Goal: Check status: Check status

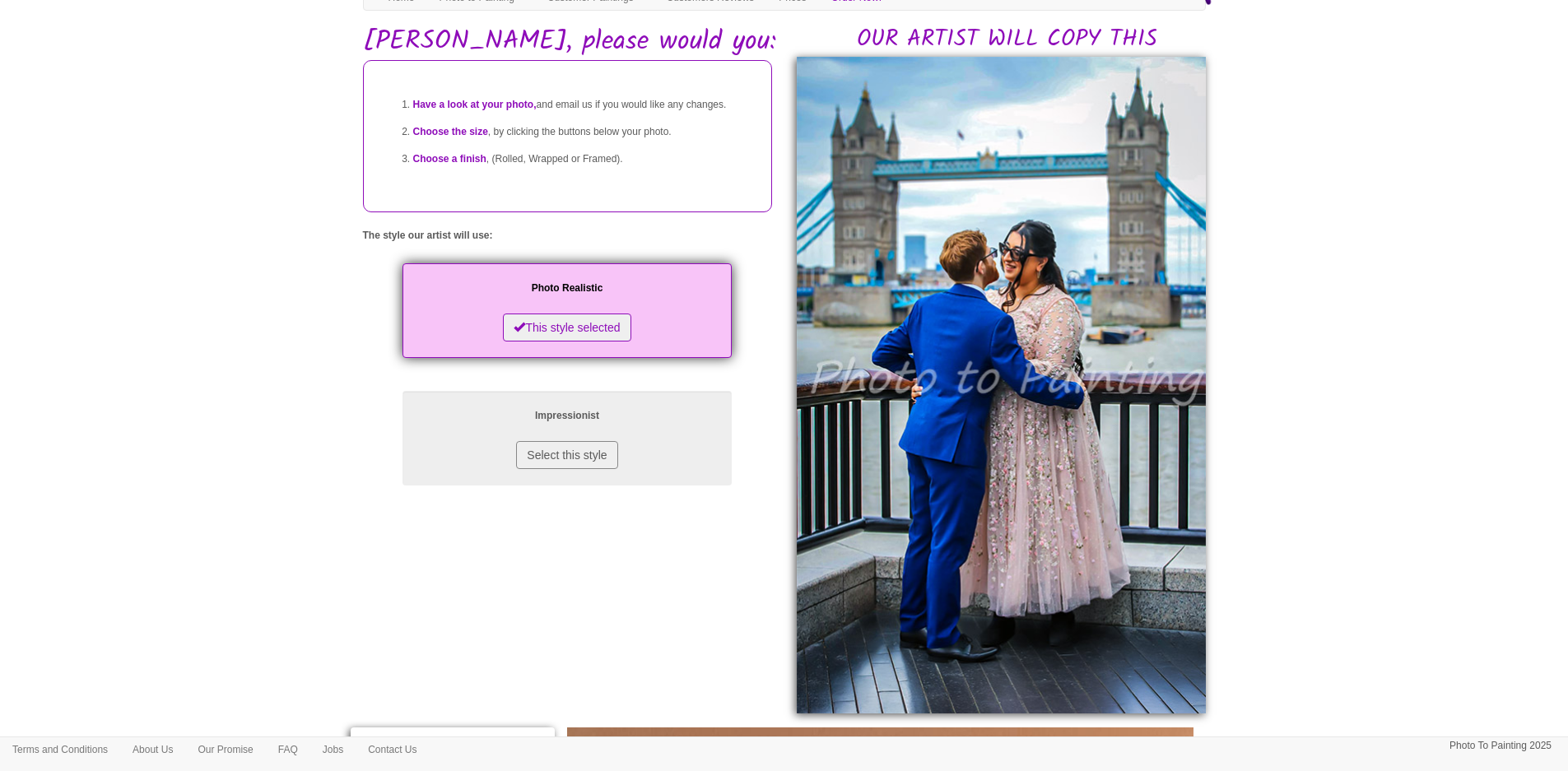
scroll to position [94, 0]
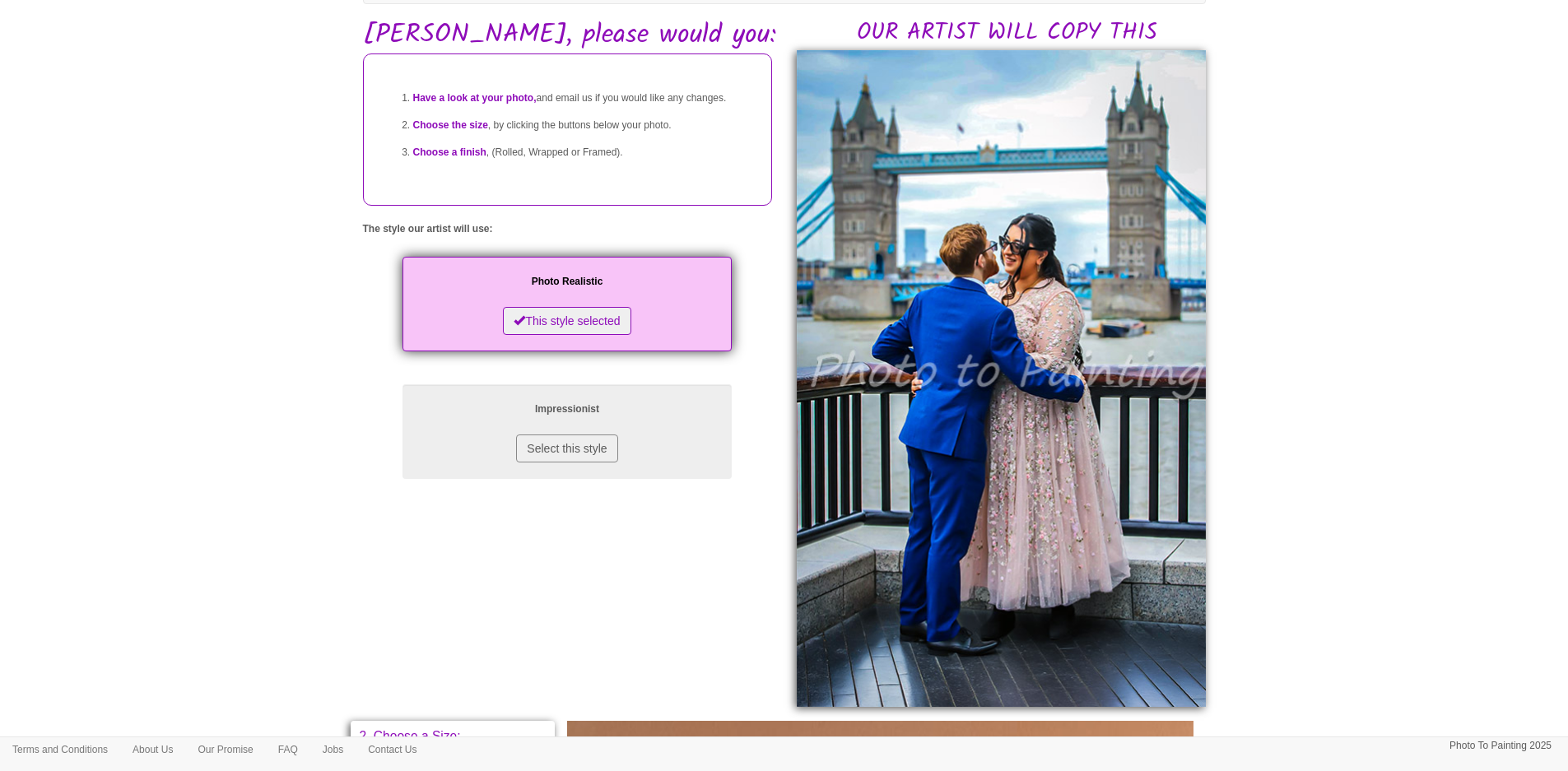
click at [1008, 386] on img at bounding box center [1001, 378] width 409 height 657
click at [227, 267] on body "Your painting - risk free Toggle navigation Menu Home Photo to Painting Photo t…" at bounding box center [784, 664] width 1568 height 1500
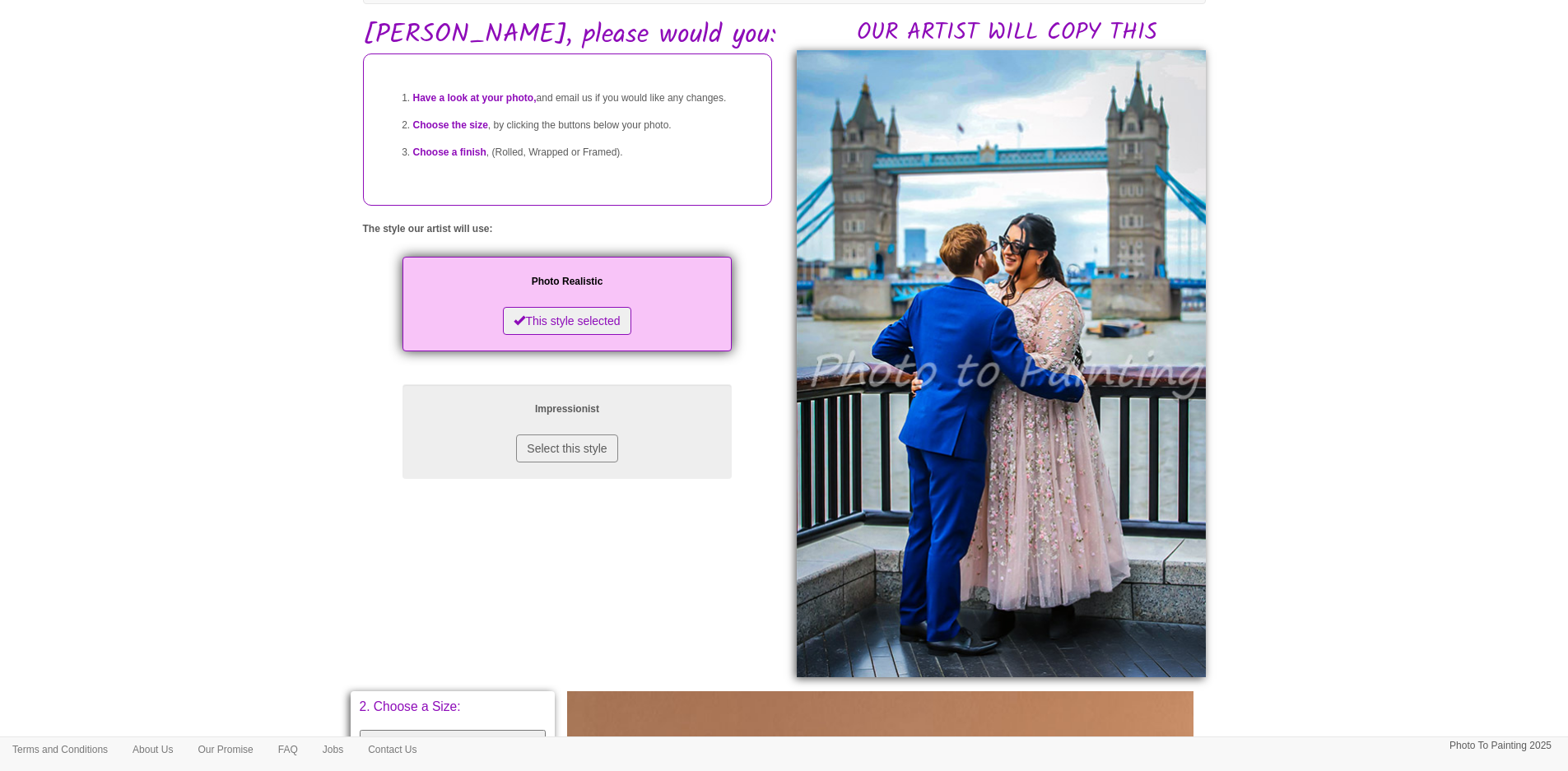
scroll to position [94, 0]
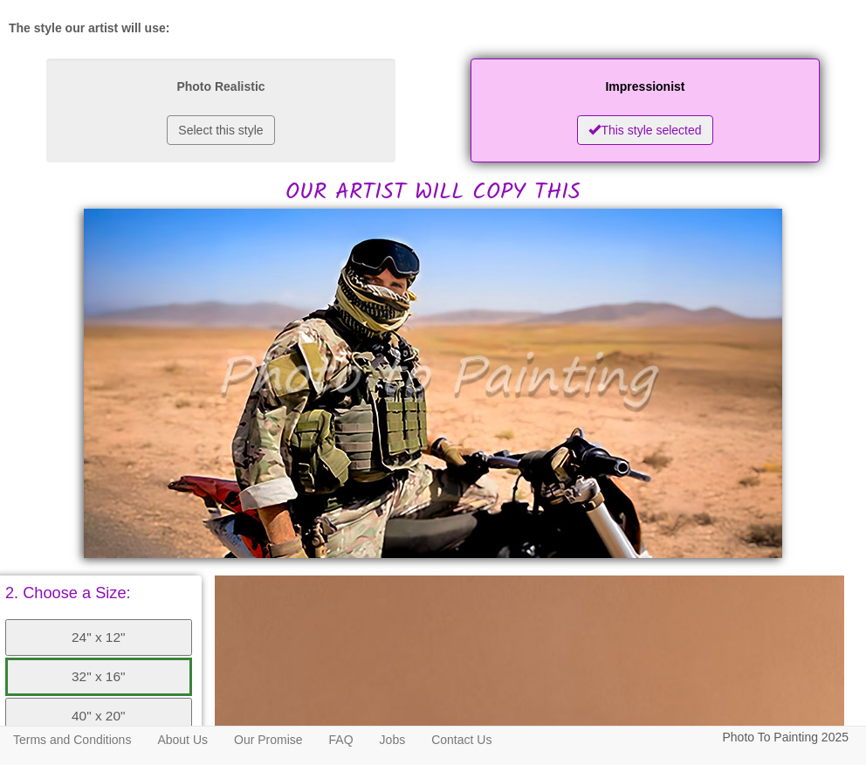
scroll to position [283, 0]
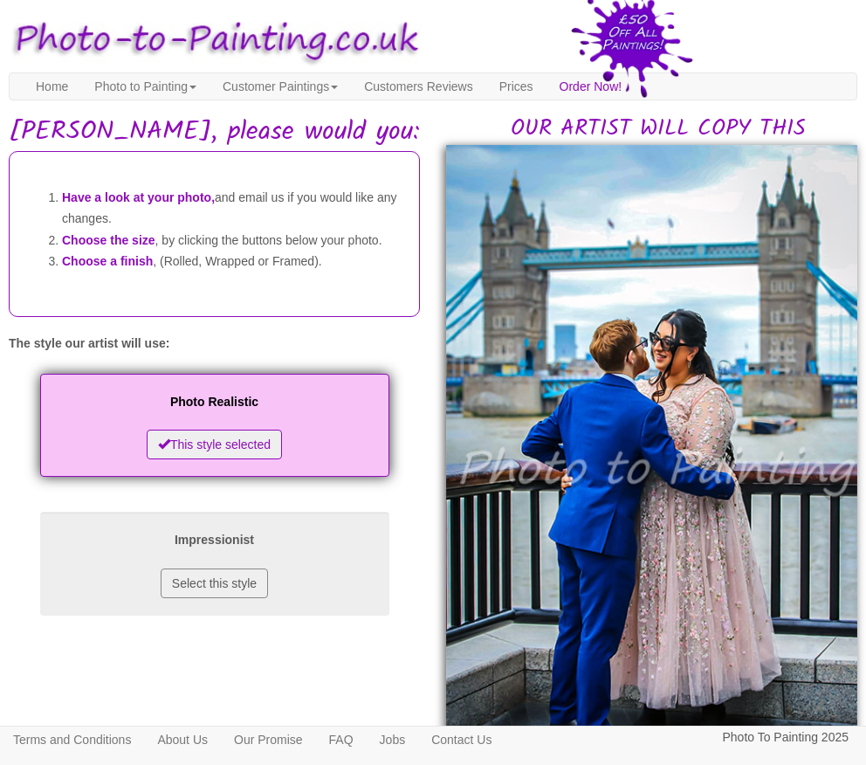
scroll to position [175, 0]
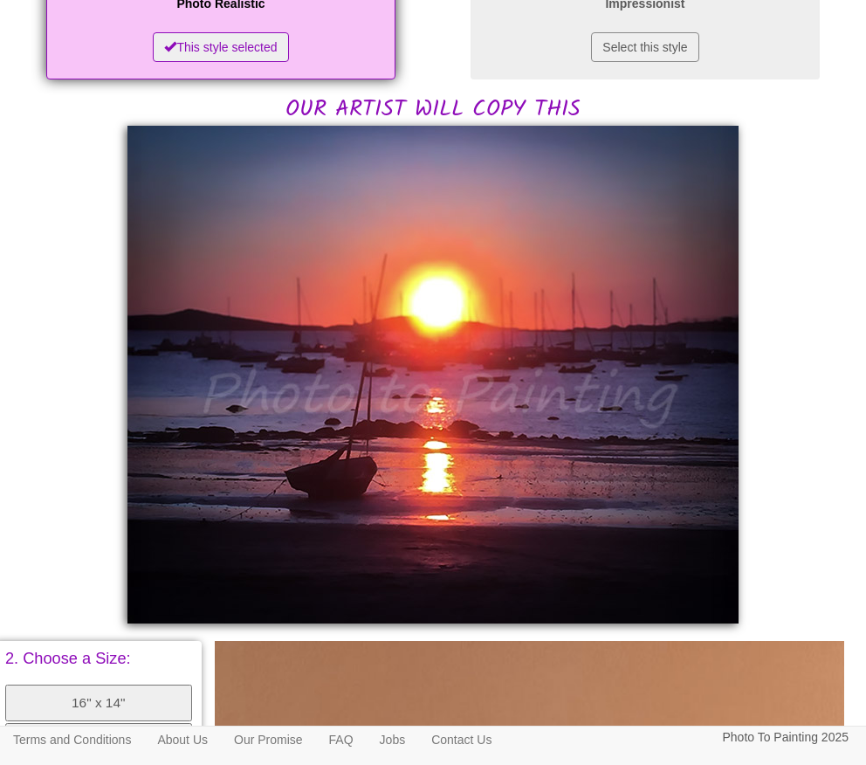
scroll to position [330, 0]
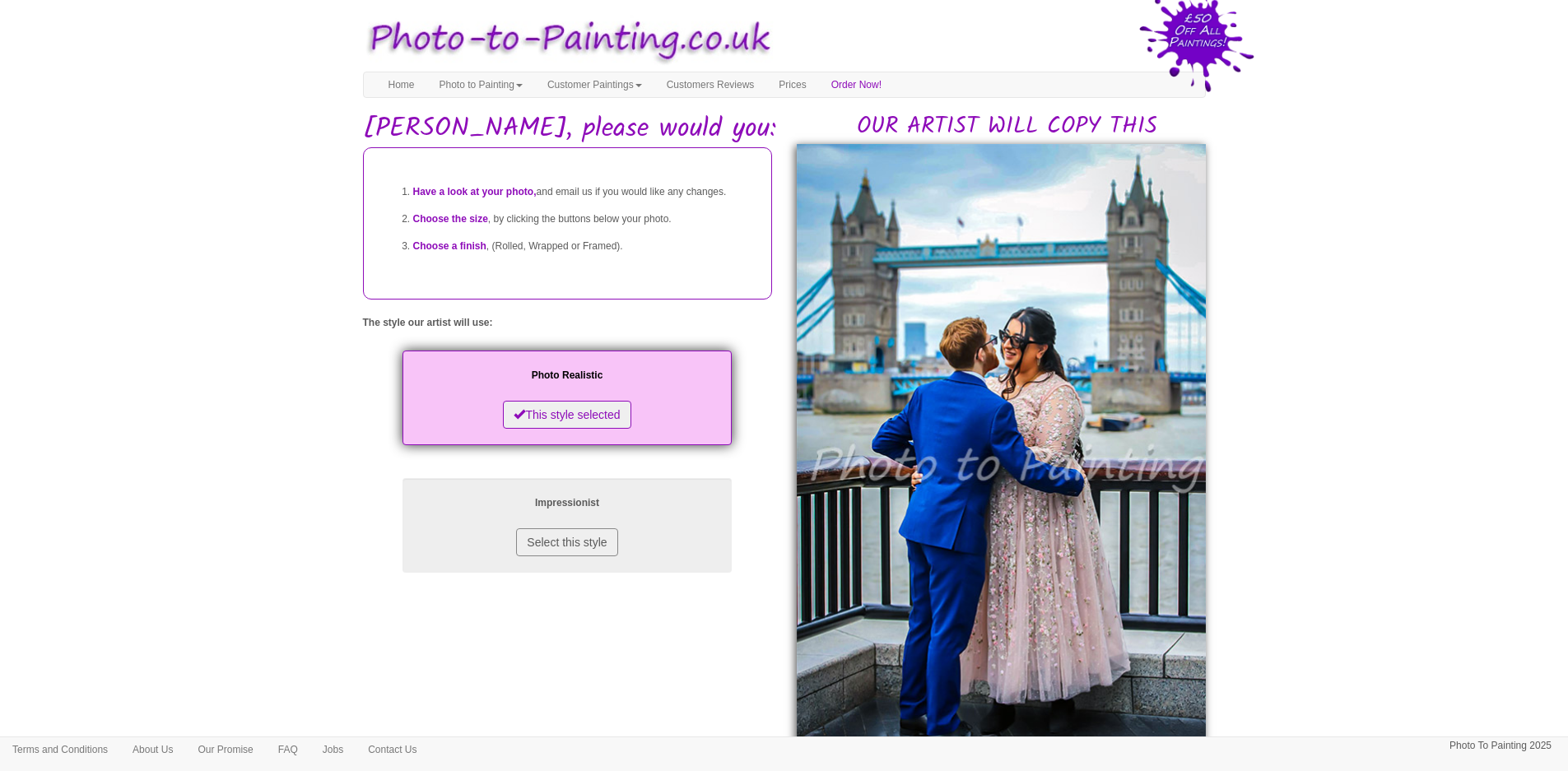
scroll to position [165, 0]
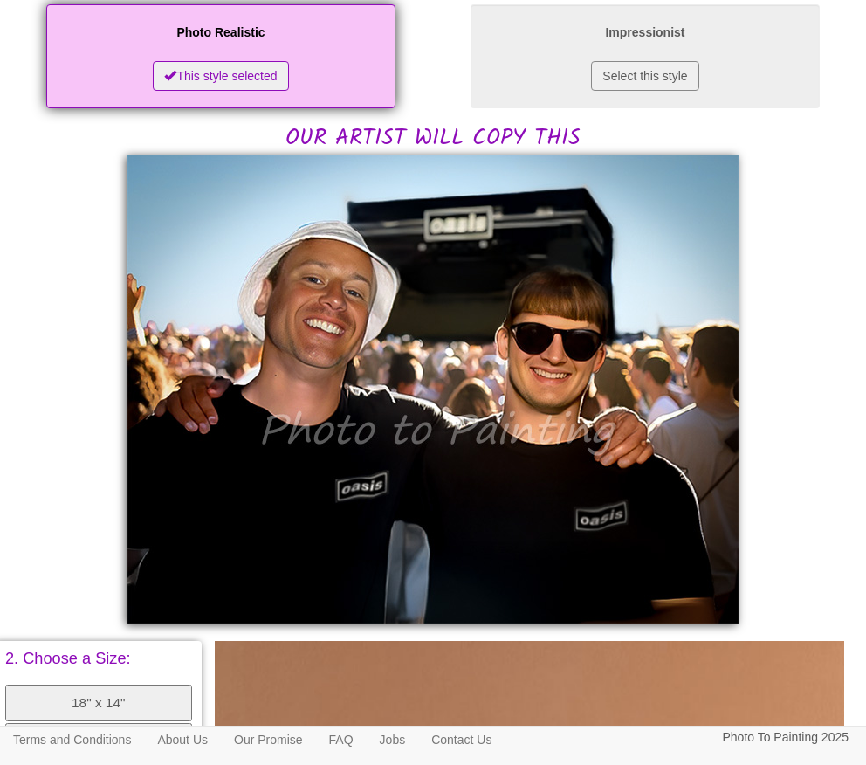
scroll to position [298, 0]
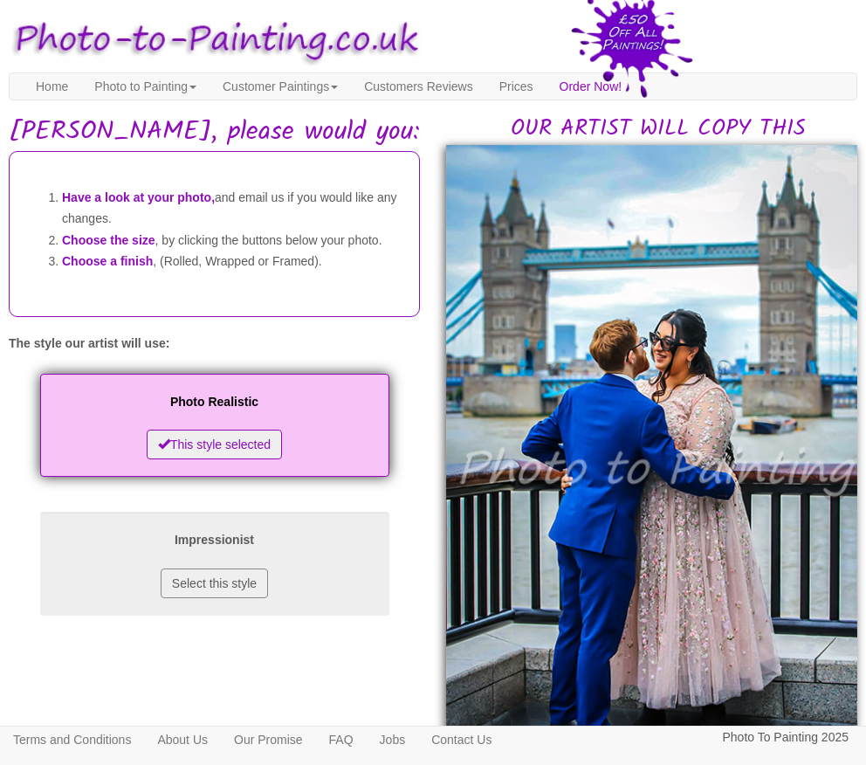
scroll to position [175, 0]
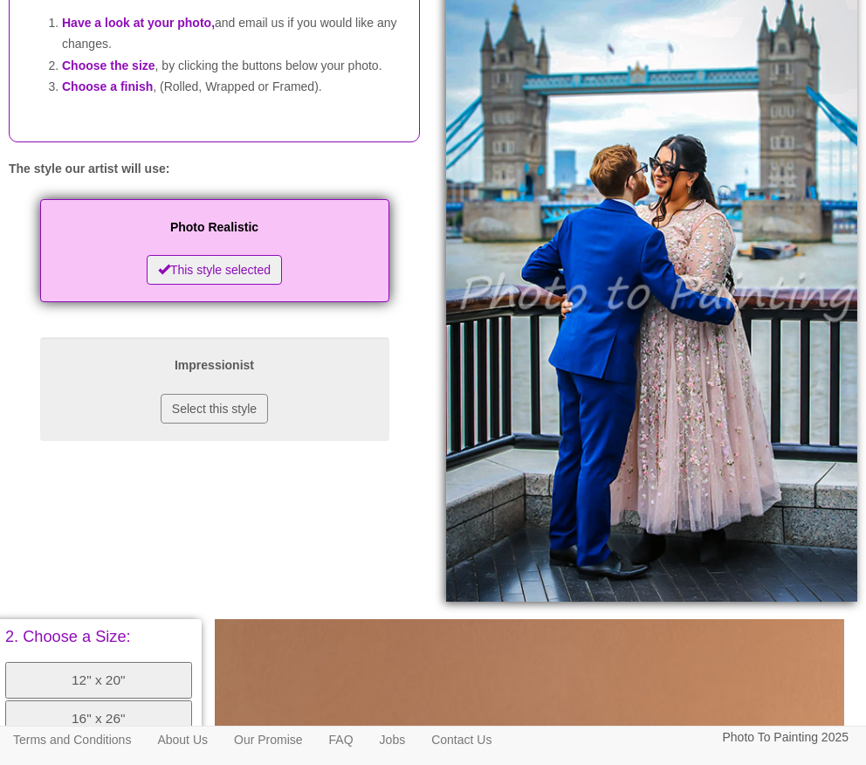
click at [496, 363] on img at bounding box center [651, 285] width 411 height 631
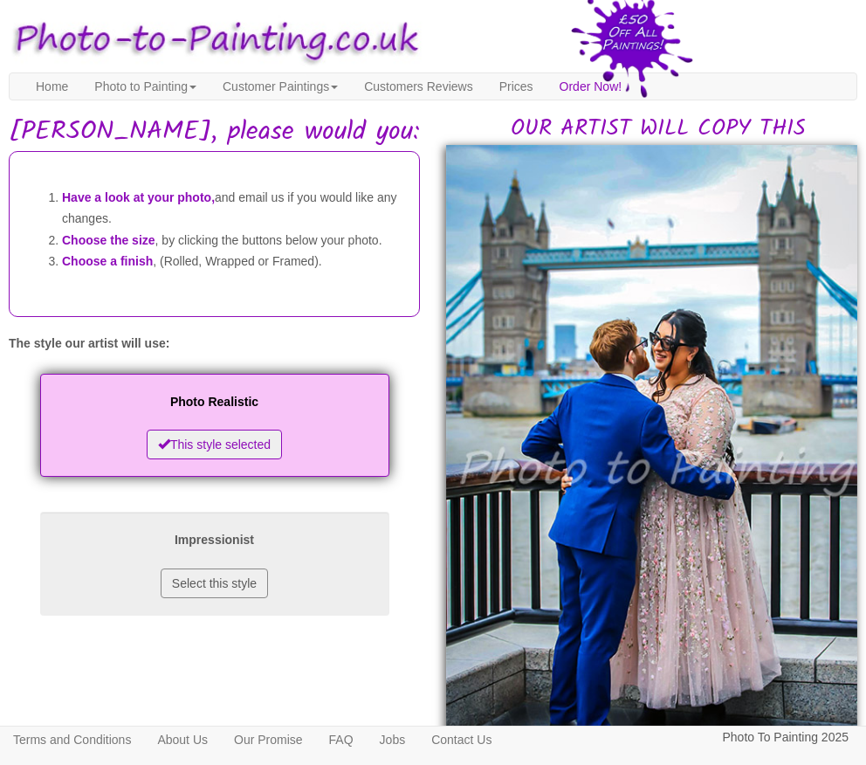
scroll to position [175, 0]
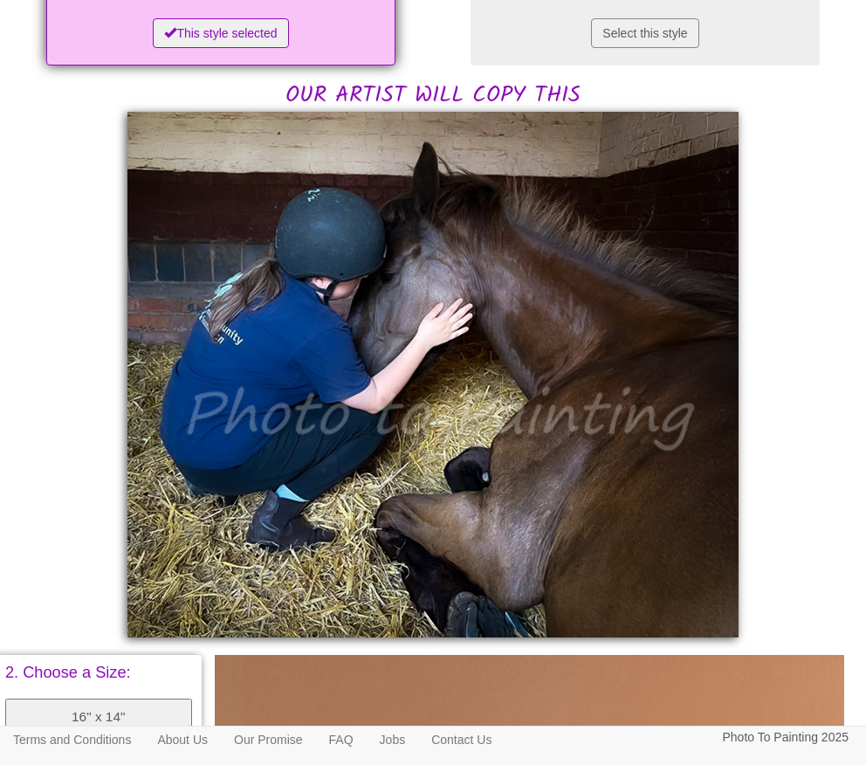
scroll to position [340, 0]
